Goal: Information Seeking & Learning: Learn about a topic

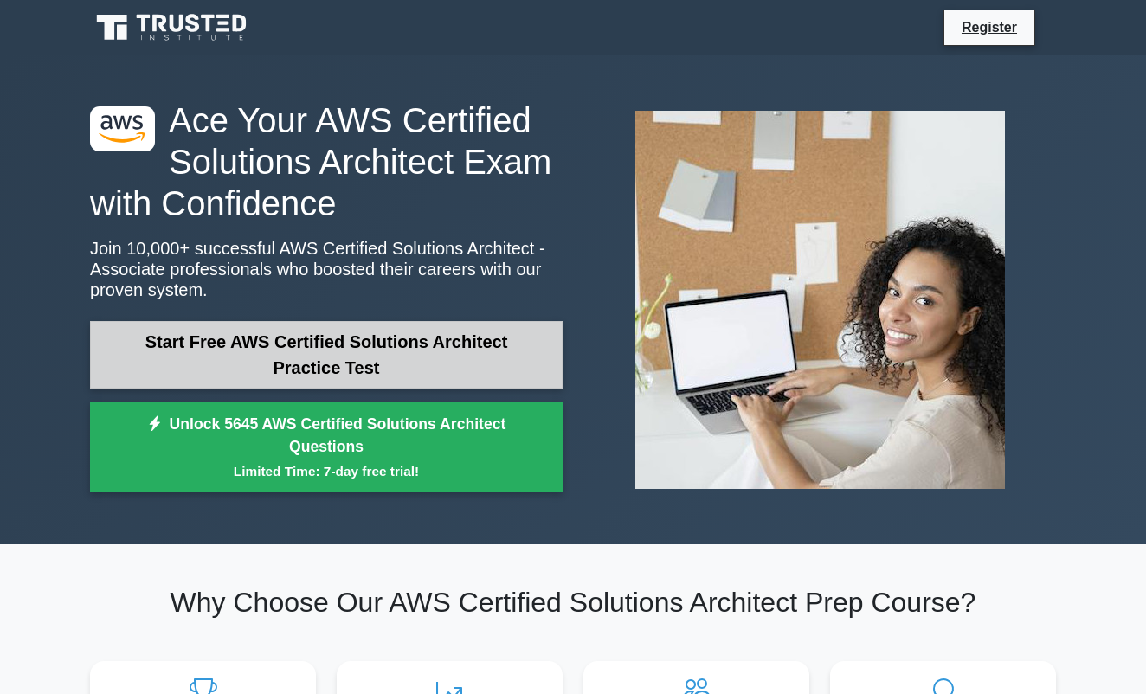
click at [355, 354] on link "Start Free AWS Certified Solutions Architect Practice Test" at bounding box center [326, 355] width 473 height 68
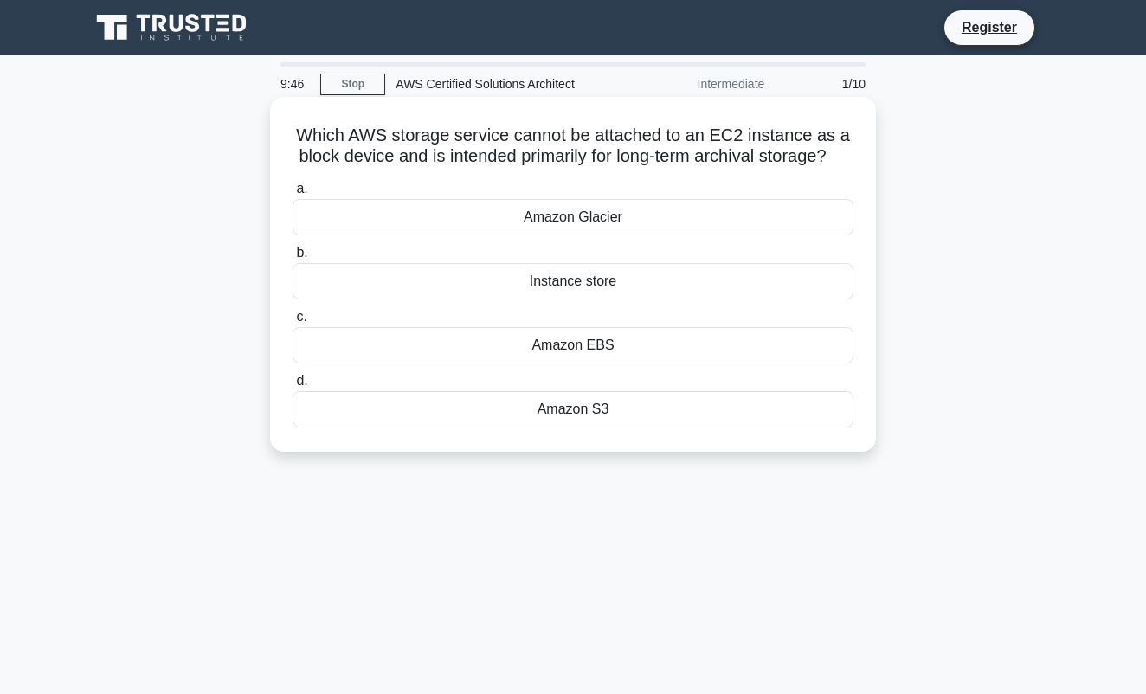
click at [599, 219] on div "Amazon Glacier" at bounding box center [573, 217] width 561 height 36
click at [293, 195] on input "a. Amazon Glacier" at bounding box center [293, 189] width 0 height 11
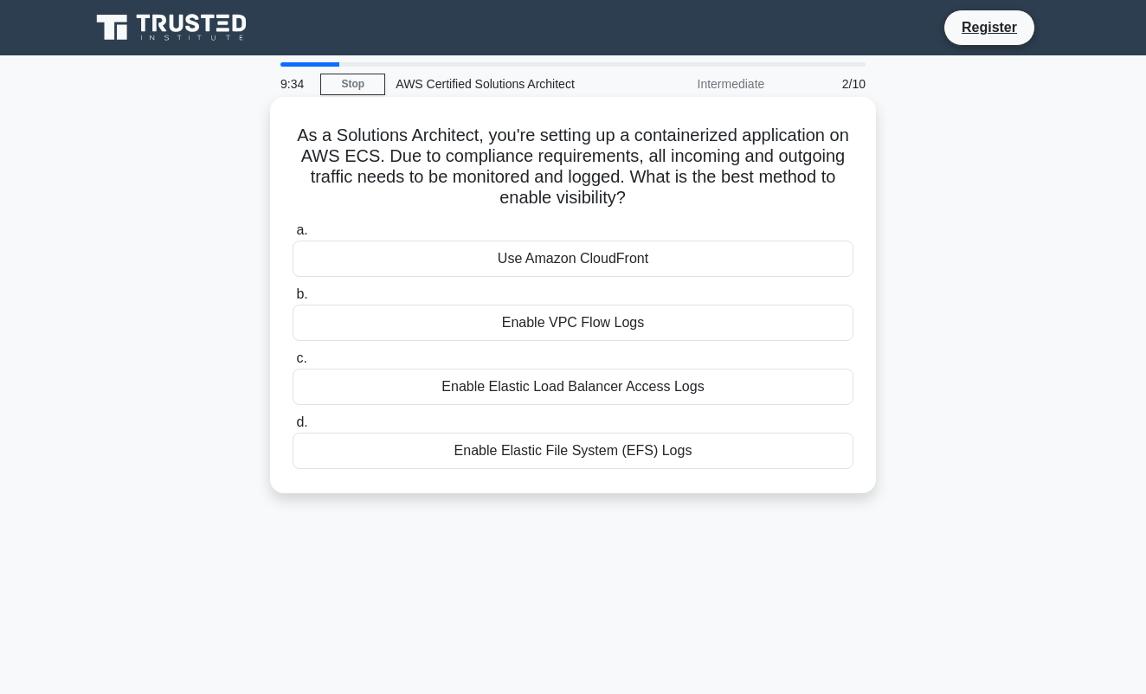
click at [580, 324] on div "Enable VPC Flow Logs" at bounding box center [573, 323] width 561 height 36
click at [293, 300] on input "b. Enable VPC Flow Logs" at bounding box center [293, 294] width 0 height 11
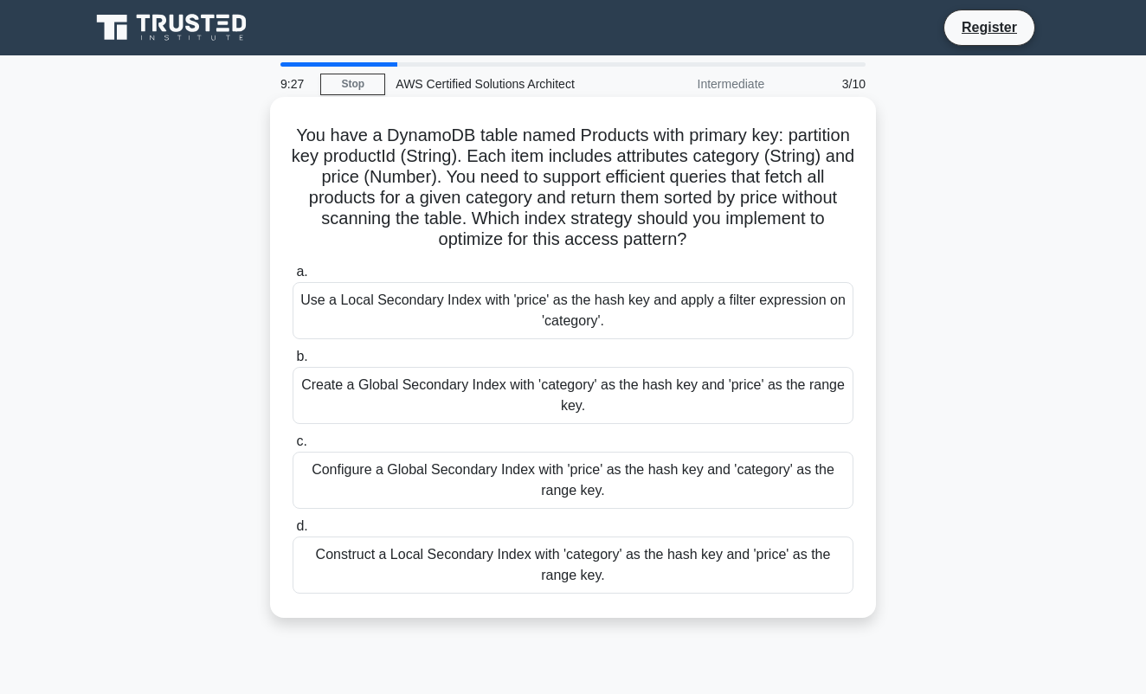
click at [594, 403] on div "Create a Global Secondary Index with 'category' as the hash key and 'price' as …" at bounding box center [573, 395] width 561 height 57
click at [293, 363] on input "b. Create a Global Secondary Index with 'category' as the hash key and 'price' …" at bounding box center [293, 357] width 0 height 11
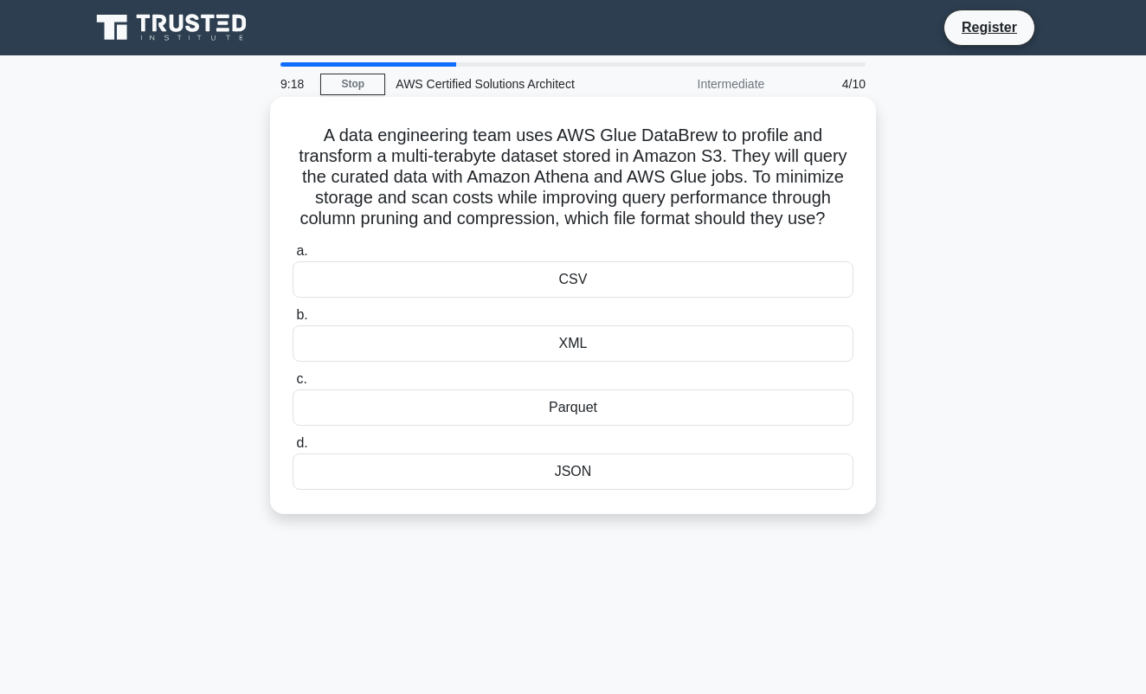
click at [583, 467] on div "JSON" at bounding box center [573, 472] width 561 height 36
click at [293, 449] on input "d. JSON" at bounding box center [293, 443] width 0 height 11
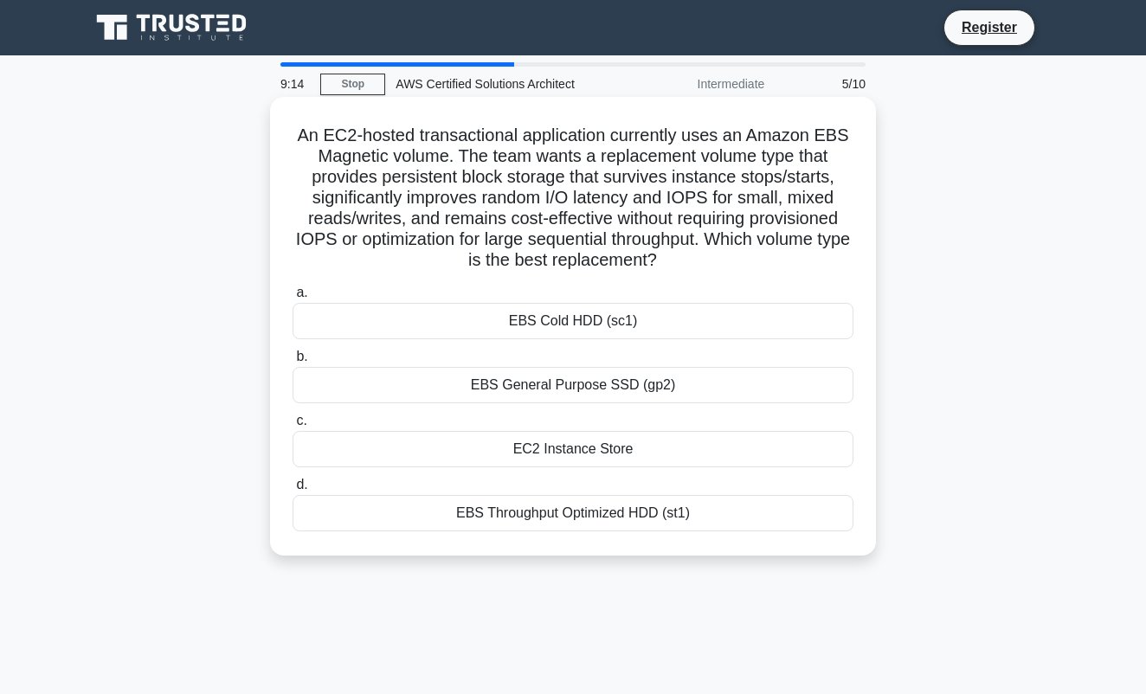
click at [529, 407] on div "a. EBS Cold HDD (sc1) b. EBS General Purpose SSD (gp2) c. d." at bounding box center [573, 407] width 582 height 256
click at [531, 395] on div "EBS General Purpose SSD (gp2)" at bounding box center [573, 385] width 561 height 36
click at [293, 363] on input "b. EBS General Purpose SSD (gp2)" at bounding box center [293, 357] width 0 height 11
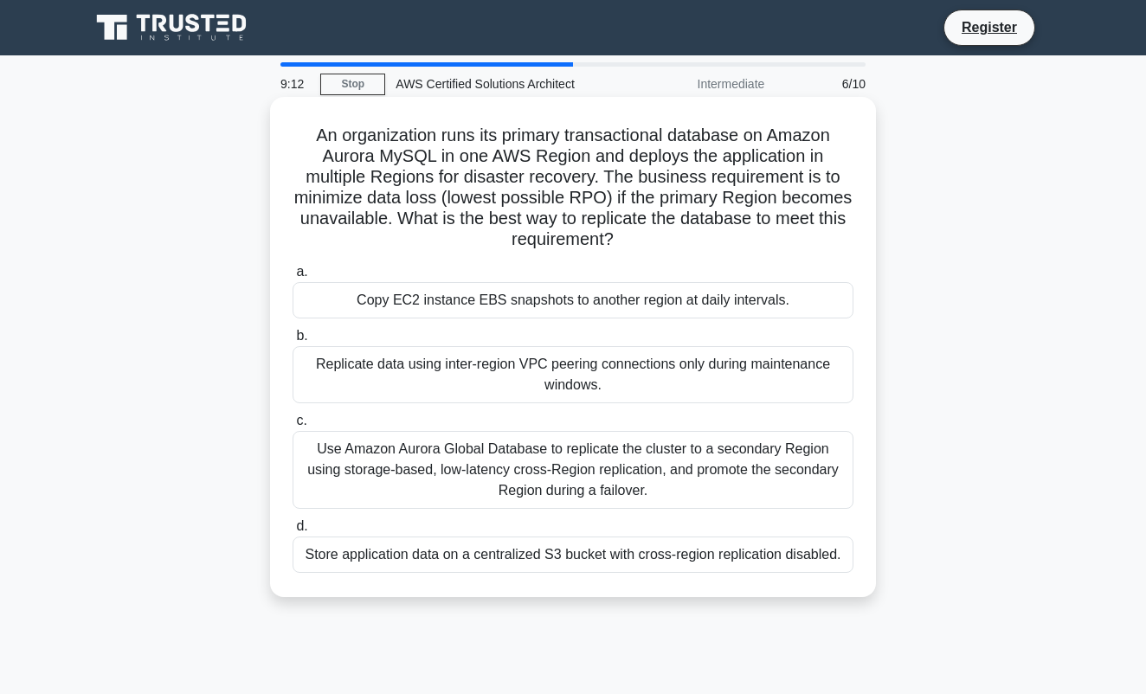
click at [539, 384] on div "Replicate data using inter-region VPC peering connections only during maintenan…" at bounding box center [573, 374] width 561 height 57
click at [293, 342] on input "b. Replicate data using inter-region VPC peering connections only during mainte…" at bounding box center [293, 336] width 0 height 11
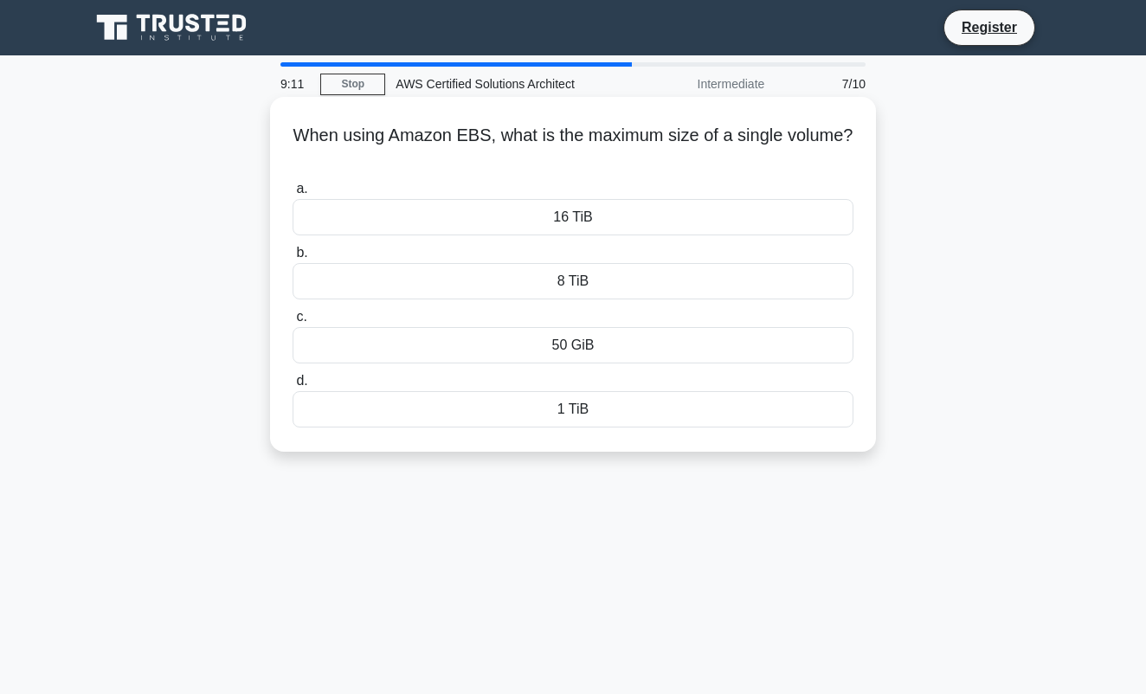
click at [559, 356] on div "50 GiB" at bounding box center [573, 345] width 561 height 36
click at [293, 323] on input "c. 50 GiB" at bounding box center [293, 317] width 0 height 11
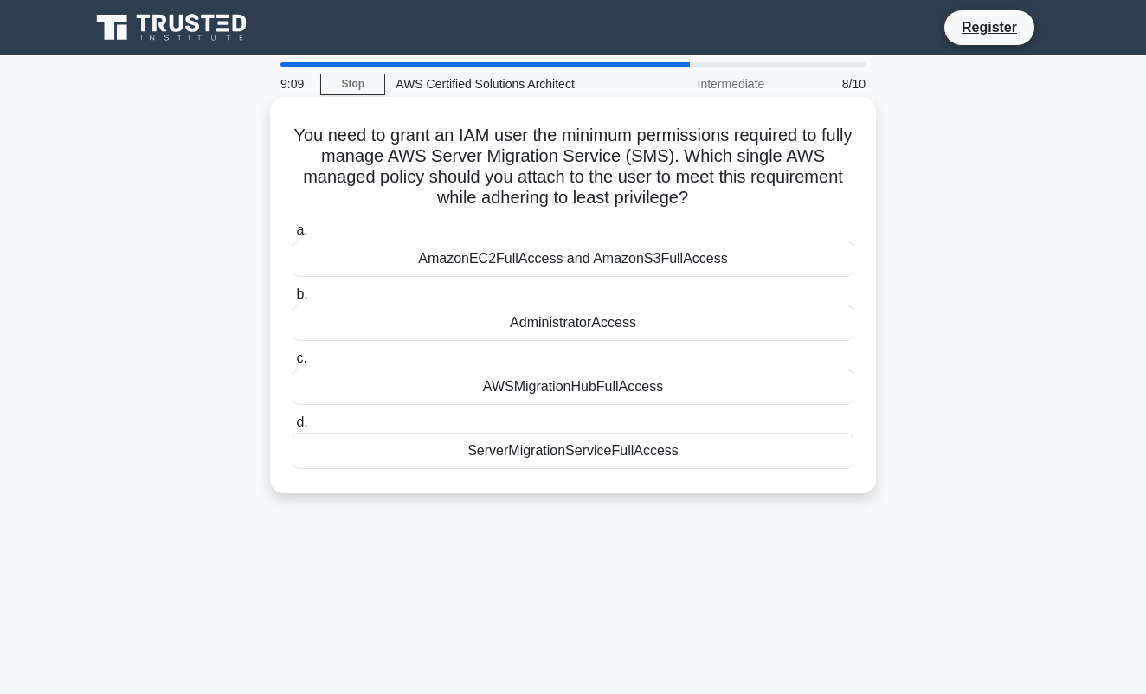
click at [569, 335] on div "AdministratorAccess" at bounding box center [573, 323] width 561 height 36
click at [293, 300] on input "b. AdministratorAccess" at bounding box center [293, 294] width 0 height 11
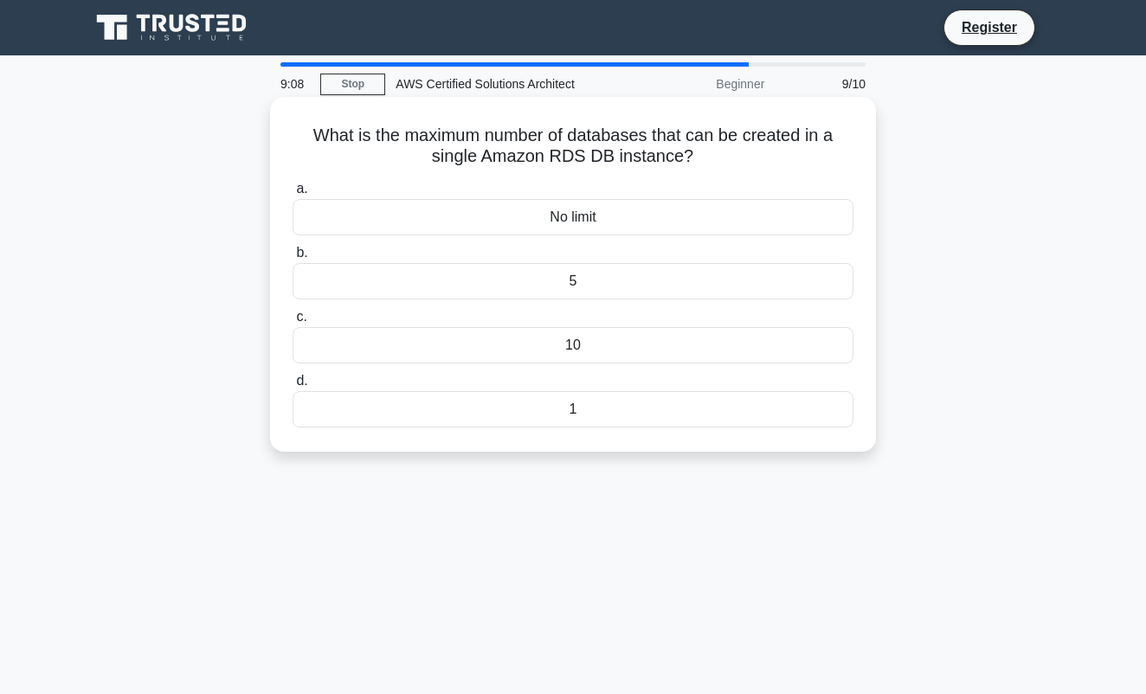
click at [569, 276] on div "5" at bounding box center [573, 281] width 561 height 36
click at [293, 259] on input "b. 5" at bounding box center [293, 253] width 0 height 11
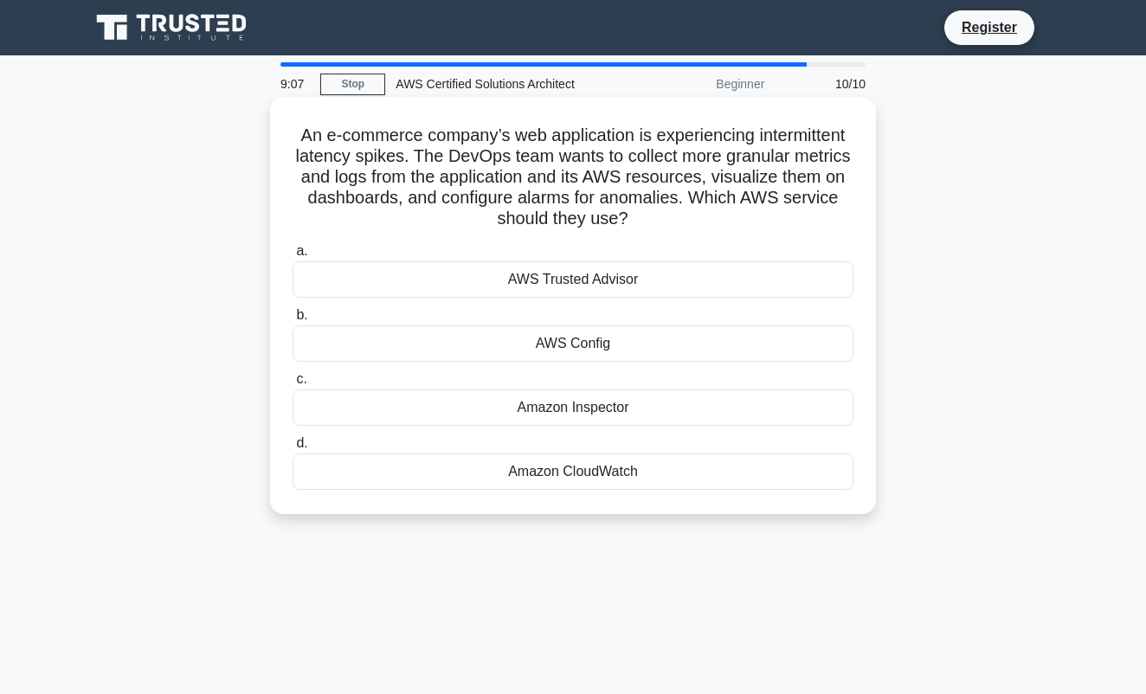
click at [570, 285] on div "AWS Trusted Advisor" at bounding box center [573, 279] width 561 height 36
click at [293, 257] on input "a. AWS Trusted Advisor" at bounding box center [293, 251] width 0 height 11
